Goal: Communication & Community: Answer question/provide support

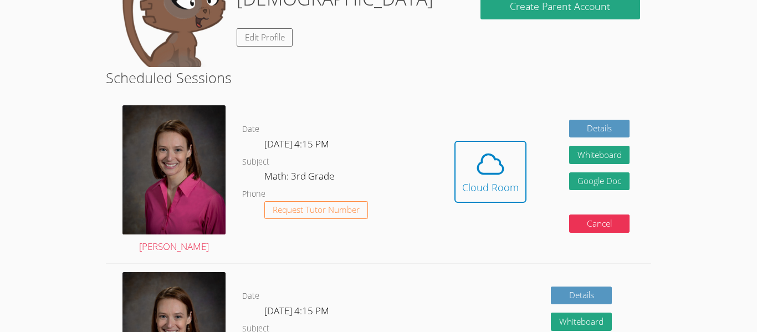
scroll to position [155, 0]
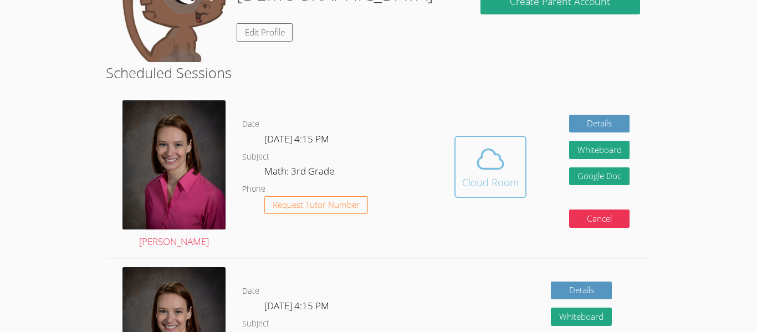
click at [493, 168] on icon at bounding box center [491, 159] width 26 height 19
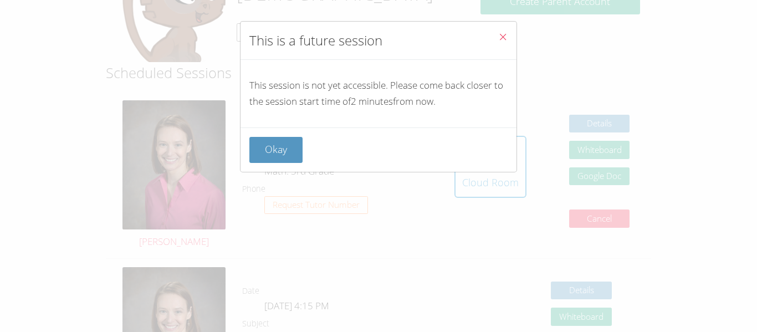
click at [500, 34] on icon "Close" at bounding box center [502, 36] width 9 height 9
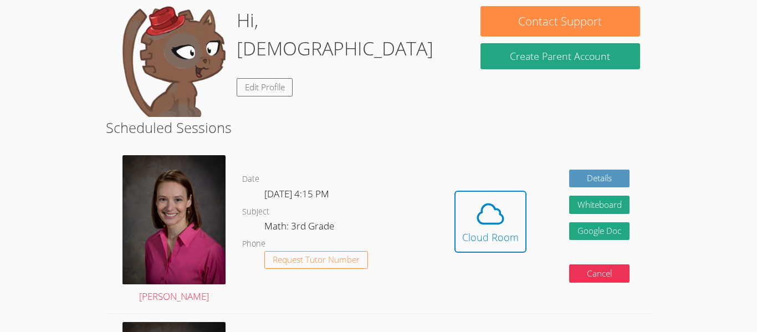
scroll to position [111, 0]
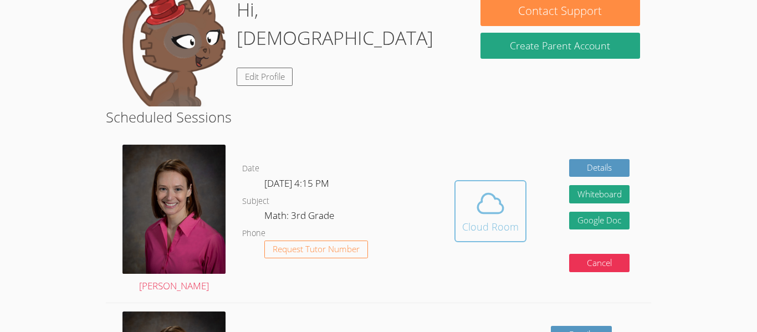
click at [502, 211] on icon at bounding box center [491, 203] width 26 height 19
click at [479, 203] on icon at bounding box center [491, 203] width 26 height 19
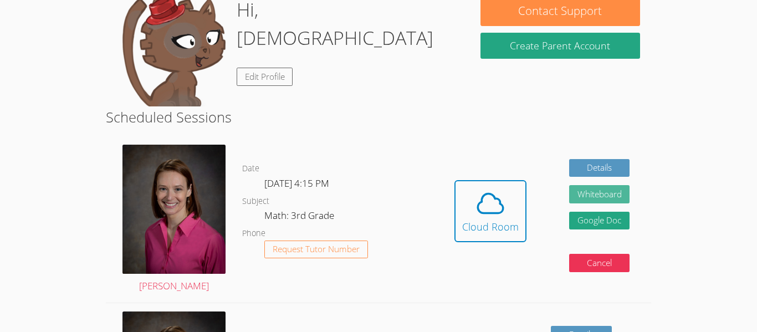
click at [582, 196] on button "Whiteboard" at bounding box center [599, 194] width 61 height 18
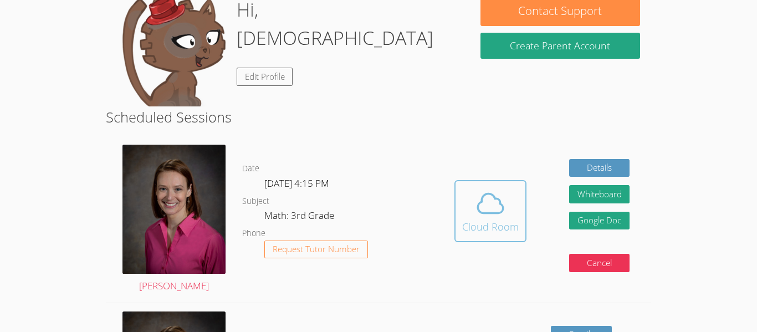
click at [500, 204] on icon at bounding box center [491, 203] width 26 height 19
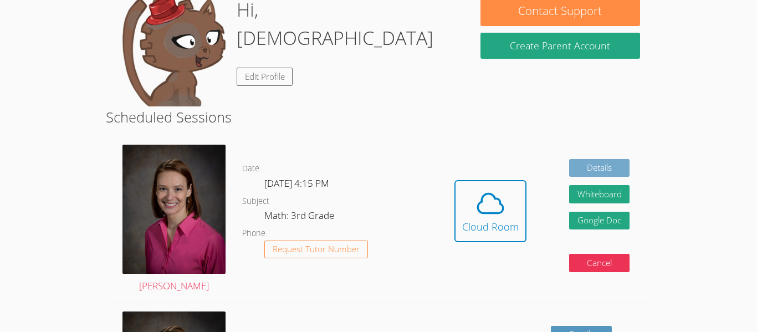
click at [600, 170] on link "Details" at bounding box center [599, 168] width 61 height 18
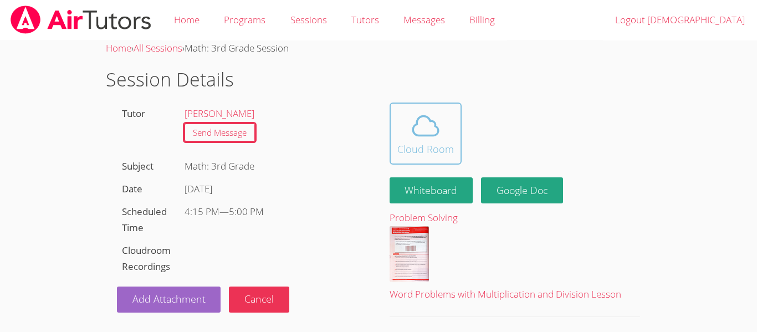
click at [413, 130] on icon at bounding box center [426, 125] width 26 height 19
click at [436, 117] on icon at bounding box center [425, 125] width 31 height 31
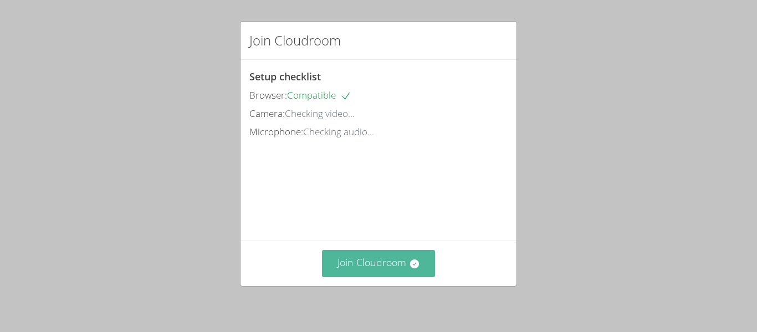
click at [361, 267] on button "Join Cloudroom" at bounding box center [379, 263] width 114 height 27
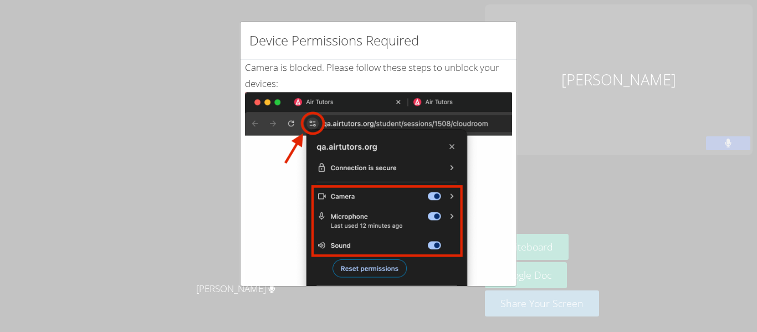
click at [204, 113] on div "Device Permissions Required Camera is blocked . Please follow these steps to un…" at bounding box center [378, 166] width 757 height 332
click at [213, 81] on div "Device Permissions Required Camera is blocked . Please follow these steps to un…" at bounding box center [378, 166] width 757 height 332
click at [687, 126] on div "Device Permissions Required Camera is blocked . Please follow these steps to un…" at bounding box center [378, 166] width 757 height 332
click at [588, 38] on div "Device Permissions Required Camera is blocked . Please follow these steps to un…" at bounding box center [378, 166] width 757 height 332
click at [120, 33] on div "Device Permissions Required Camera is blocked . Please follow these steps to un…" at bounding box center [378, 166] width 757 height 332
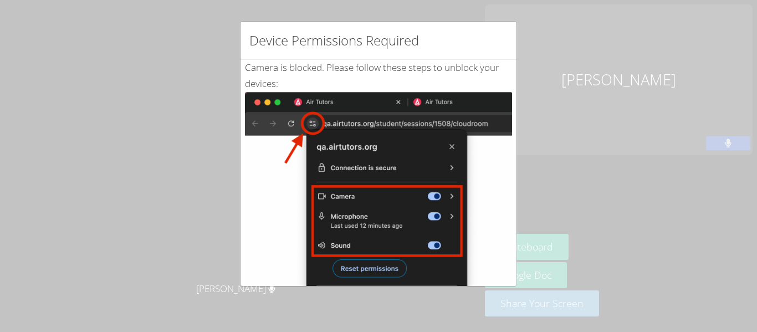
click at [697, 53] on div "Device Permissions Required Camera is blocked . Please follow these steps to un…" at bounding box center [378, 166] width 757 height 332
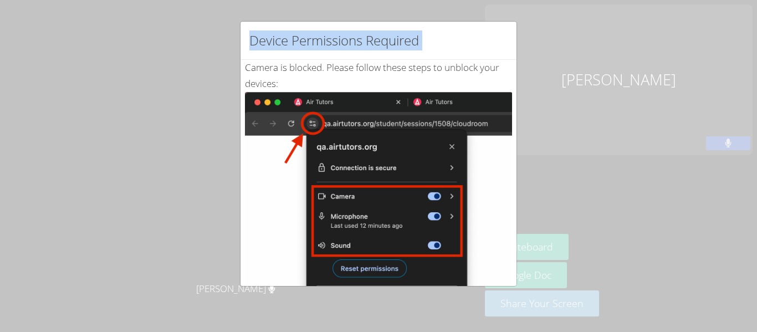
click at [697, 53] on div "Device Permissions Required Camera is blocked . Please follow these steps to un…" at bounding box center [378, 166] width 757 height 332
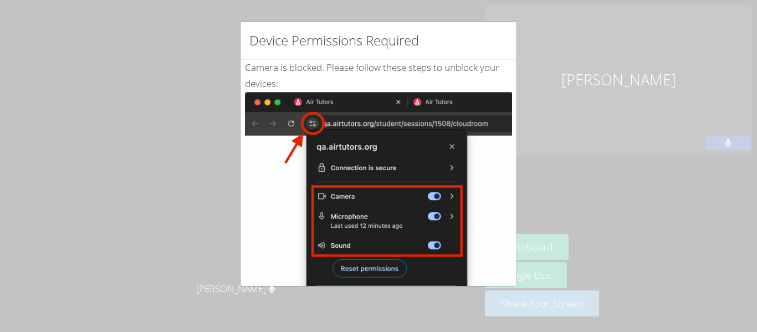
drag, startPoint x: 570, startPoint y: 70, endPoint x: 553, endPoint y: 69, distance: 17.2
click at [553, 69] on div "Device Permissions Required Camera is blocked . Please follow these steps to un…" at bounding box center [378, 166] width 757 height 332
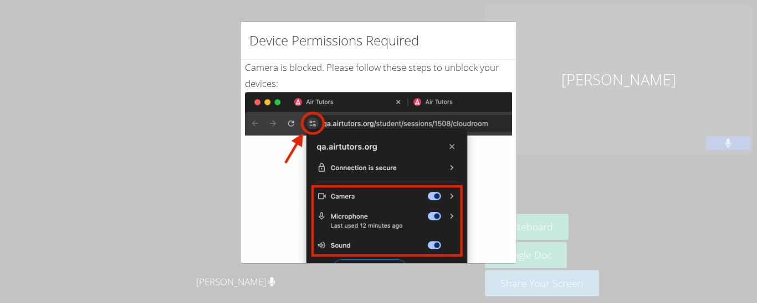
click at [663, 218] on div "Device Permissions Required Camera is blocked . Please follow these steps to un…" at bounding box center [378, 151] width 757 height 303
click at [609, 62] on div "Device Permissions Required Camera is blocked . Please follow these steps to un…" at bounding box center [378, 151] width 757 height 303
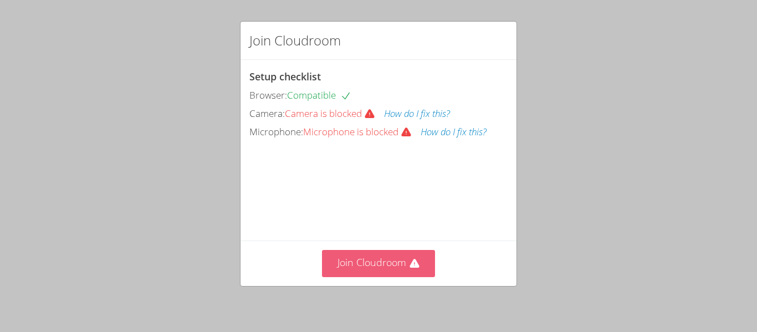
click at [386, 255] on button "Join Cloudroom" at bounding box center [379, 263] width 114 height 27
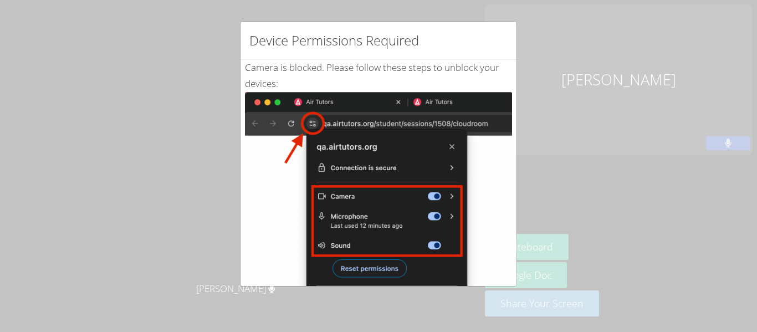
click at [310, 124] on img at bounding box center [378, 217] width 267 height 251
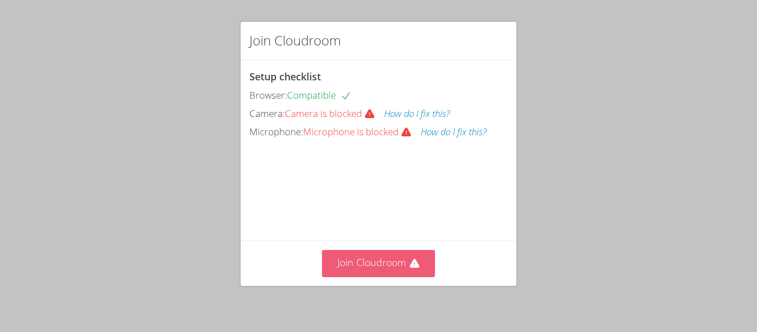
click at [396, 261] on button "Join Cloudroom" at bounding box center [379, 263] width 114 height 27
click at [387, 260] on button "Join Cloudroom" at bounding box center [379, 263] width 114 height 27
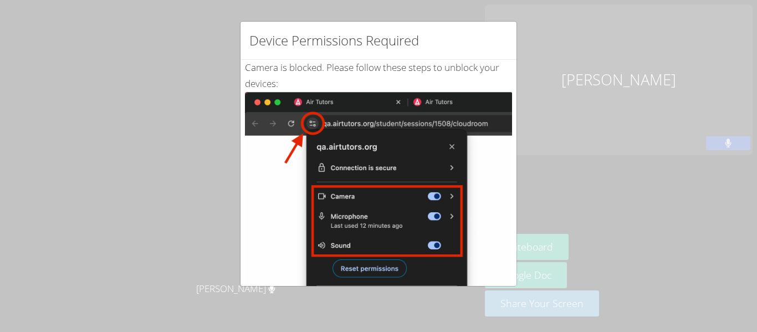
click at [304, 163] on img at bounding box center [378, 217] width 267 height 251
click at [578, 95] on div "Device Permissions Required Camera is blocked . Please follow these steps to un…" at bounding box center [378, 166] width 757 height 332
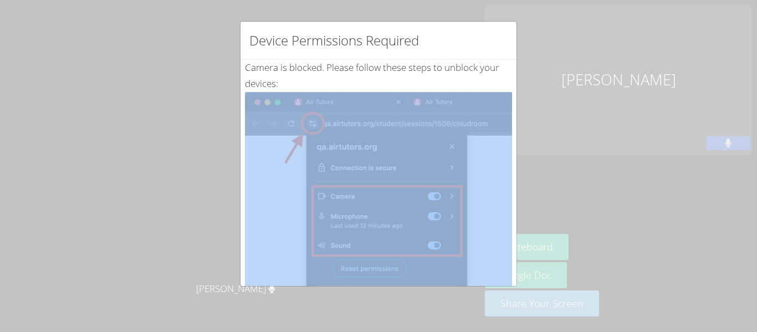
click at [578, 95] on div "Device Permissions Required Camera is blocked . Please follow these steps to un…" at bounding box center [378, 166] width 757 height 332
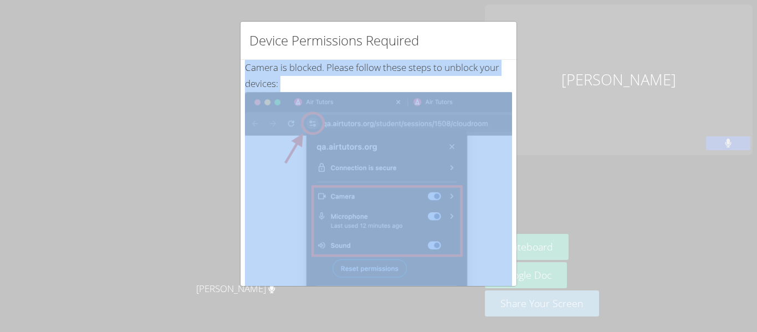
click at [578, 95] on div "Device Permissions Required Camera is blocked . Please follow these steps to un…" at bounding box center [378, 166] width 757 height 332
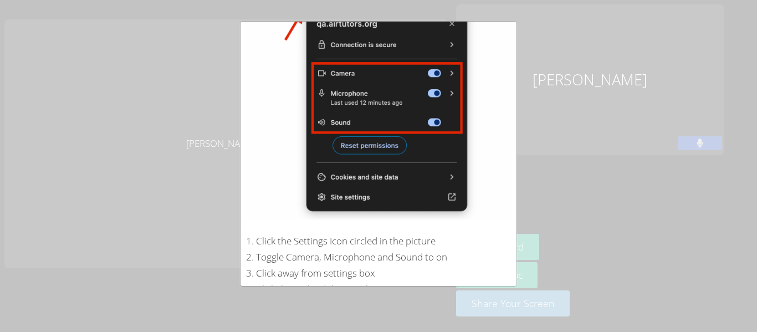
scroll to position [236, 0]
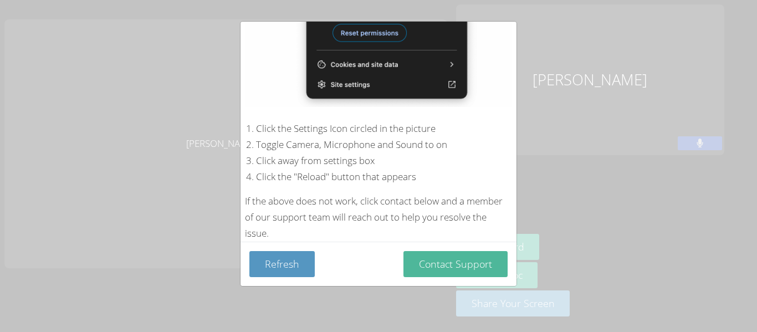
click at [459, 268] on button "Contact Support" at bounding box center [456, 264] width 104 height 26
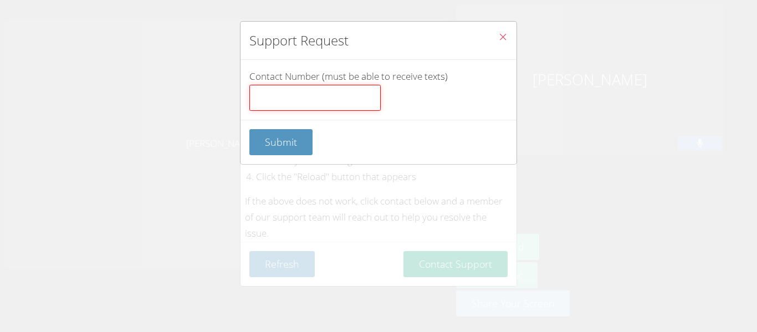
click at [309, 108] on input "Contact Number (must be able to receive texts)" at bounding box center [314, 98] width 131 height 27
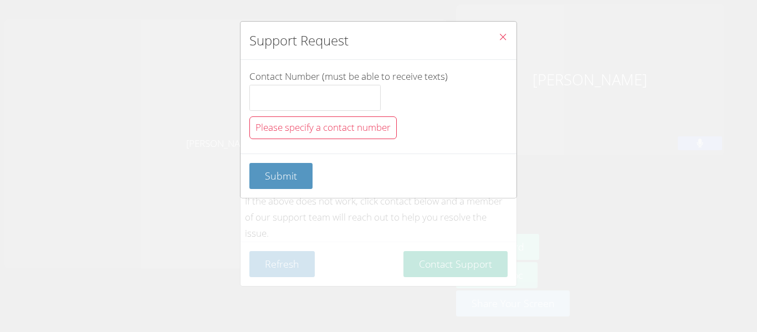
click at [584, 128] on div "Support Request Contact Number (must be able to receive texts) Please specify a…" at bounding box center [378, 166] width 757 height 332
click at [275, 165] on button "Submit" at bounding box center [280, 176] width 63 height 26
click at [500, 38] on icon "Close" at bounding box center [502, 36] width 9 height 9
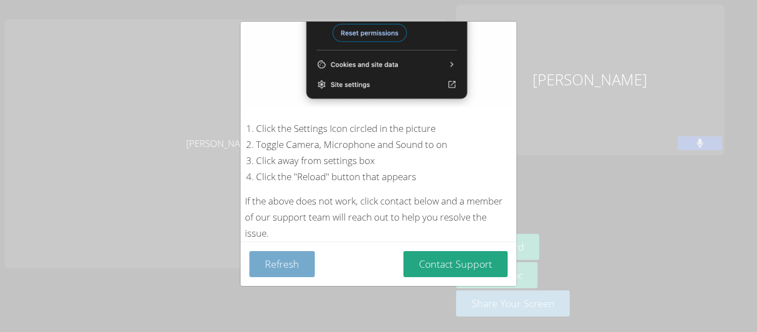
click at [282, 262] on button "Refresh" at bounding box center [281, 264] width 65 height 26
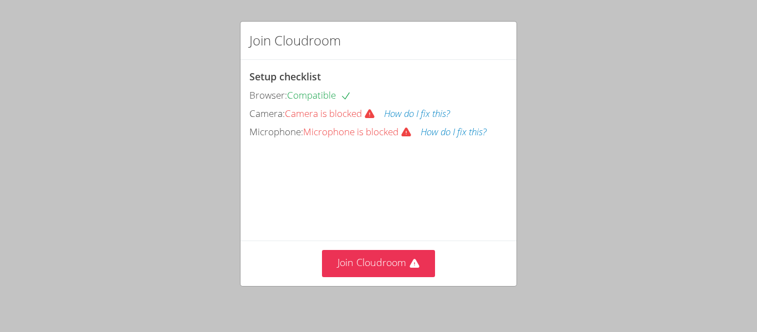
click at [403, 114] on button "How do I fix this?" at bounding box center [417, 114] width 66 height 16
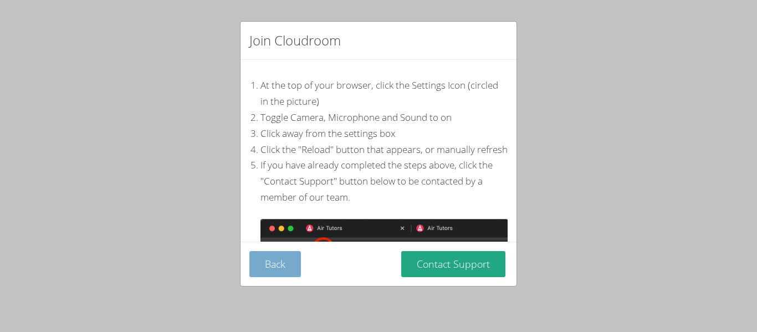
click at [277, 275] on button "Back" at bounding box center [275, 264] width 52 height 26
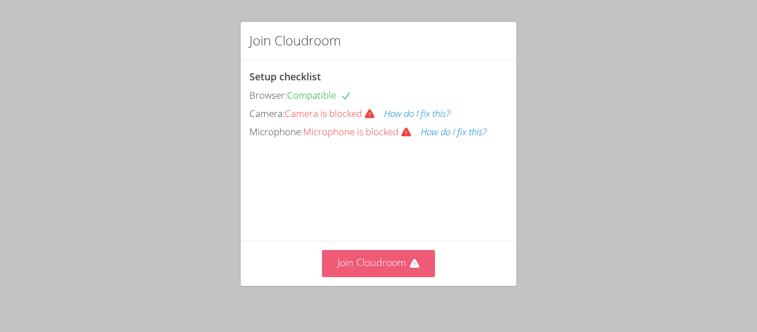
click at [356, 262] on button "Join Cloudroom" at bounding box center [379, 263] width 114 height 27
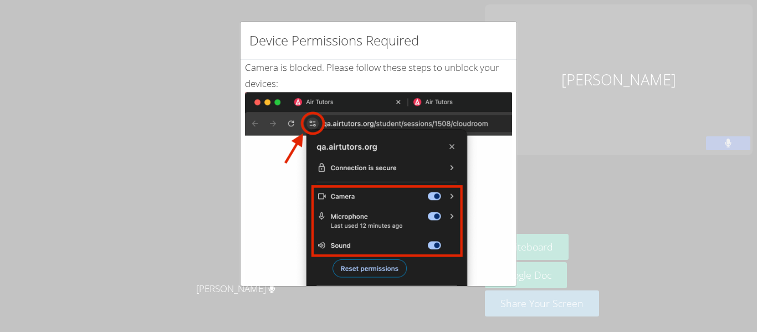
click at [643, 136] on div "Device Permissions Required Camera is blocked . Please follow these steps to un…" at bounding box center [378, 166] width 757 height 332
click at [387, 267] on img at bounding box center [378, 217] width 267 height 251
click at [311, 121] on img at bounding box center [378, 217] width 267 height 251
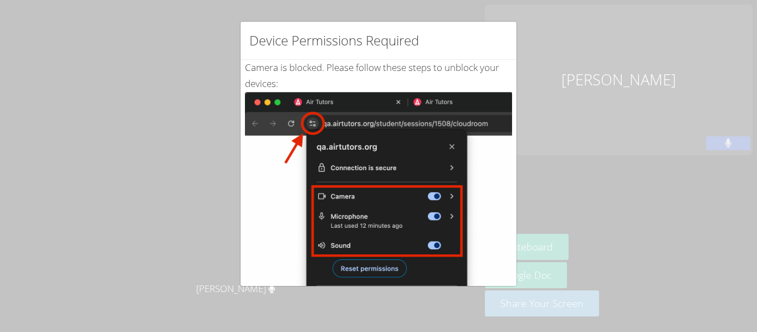
click at [311, 121] on img at bounding box center [378, 217] width 267 height 251
drag, startPoint x: 311, startPoint y: 121, endPoint x: 420, endPoint y: 71, distance: 120.3
click at [420, 71] on div "Camera is blocked . Please follow these steps to unblock your devices: Click th…" at bounding box center [378, 268] width 267 height 417
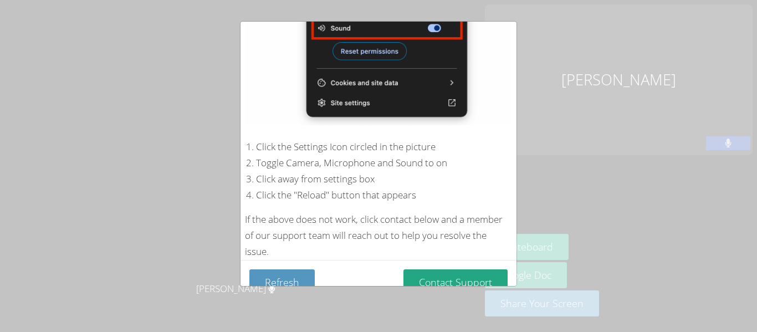
scroll to position [236, 0]
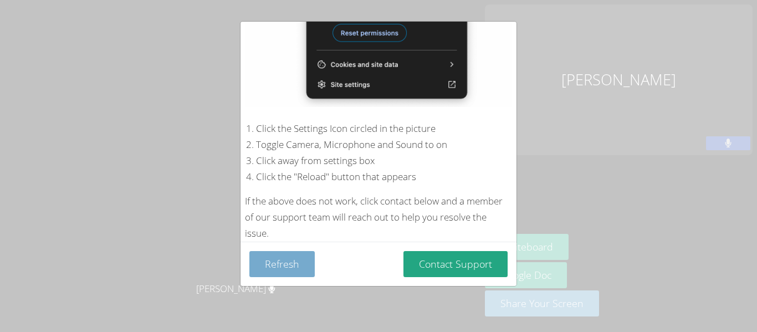
click at [303, 264] on button "Refresh" at bounding box center [281, 264] width 65 height 26
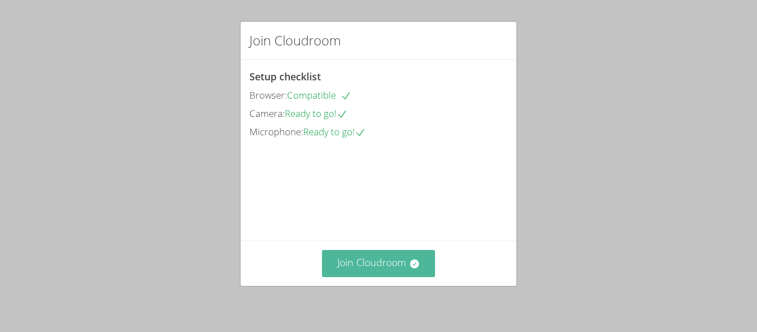
click at [331, 262] on button "Join Cloudroom" at bounding box center [379, 263] width 114 height 27
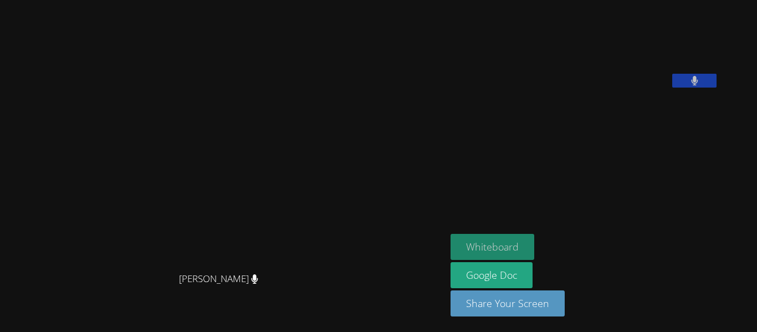
click at [524, 241] on button "Whiteboard" at bounding box center [493, 247] width 84 height 26
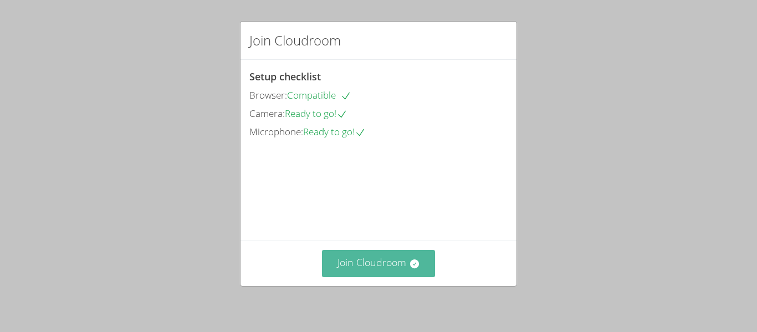
click at [394, 263] on button "Join Cloudroom" at bounding box center [379, 263] width 114 height 27
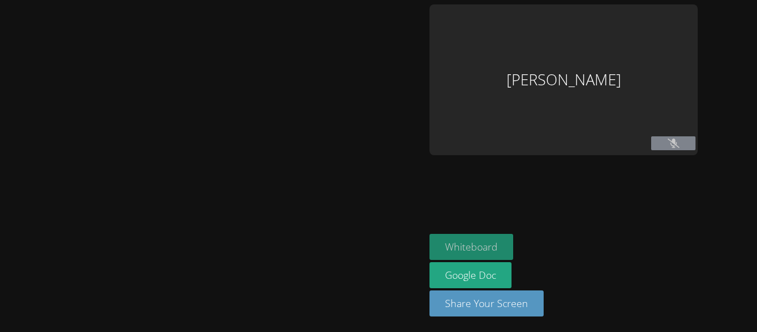
click at [502, 240] on button "Whiteboard" at bounding box center [472, 247] width 84 height 26
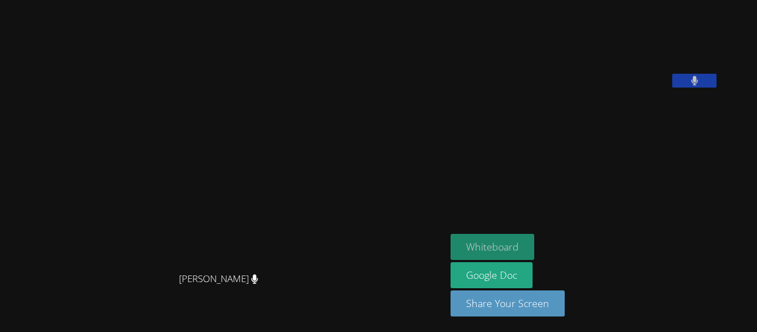
click at [513, 236] on button "Whiteboard" at bounding box center [493, 247] width 84 height 26
